Goal: Task Accomplishment & Management: Manage account settings

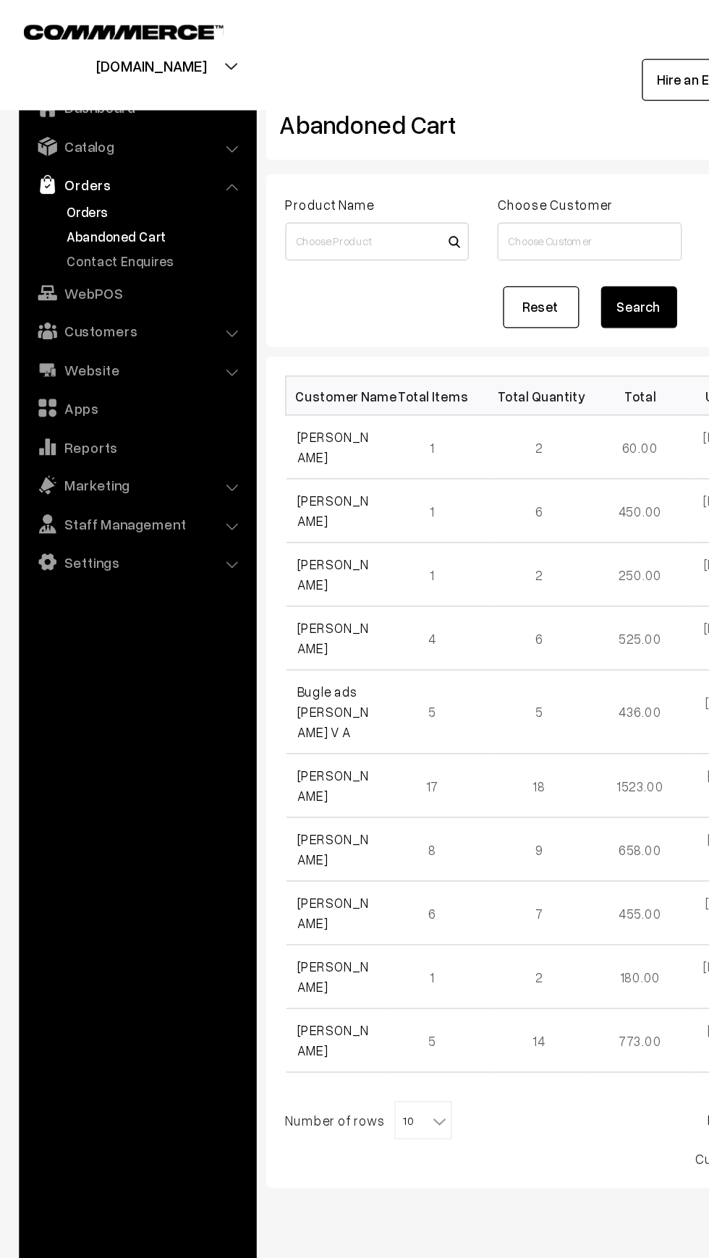
click at [52, 163] on link "Orders" at bounding box center [118, 160] width 143 height 15
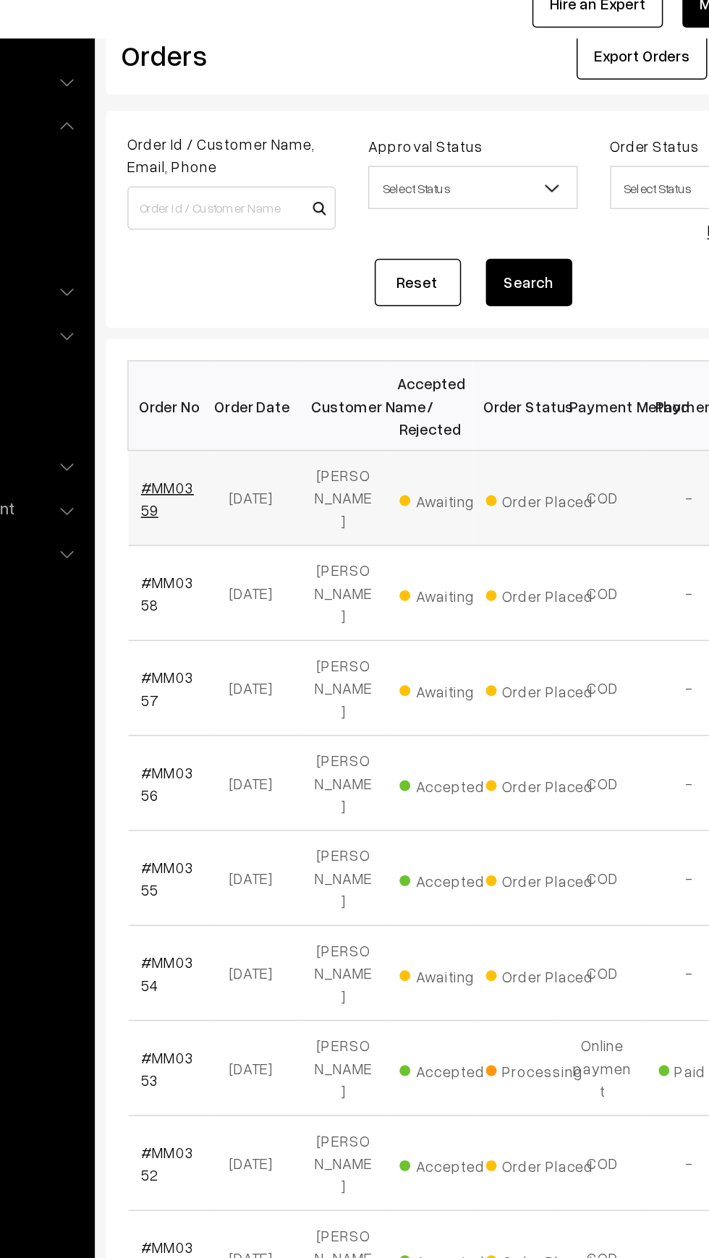
click at [229, 391] on link "#MM0359" at bounding box center [244, 391] width 35 height 27
